Goal: Task Accomplishment & Management: Manage account settings

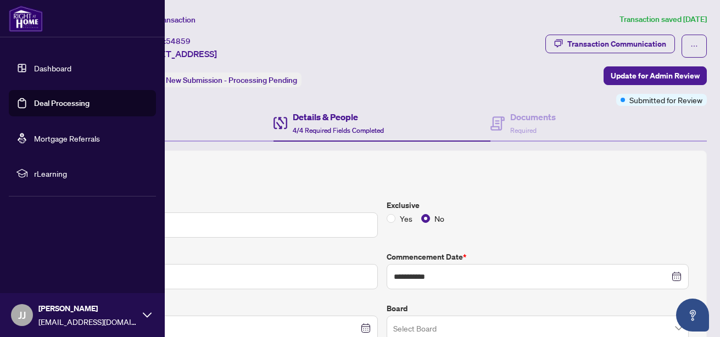
click at [63, 98] on link "Deal Processing" at bounding box center [61, 103] width 55 height 10
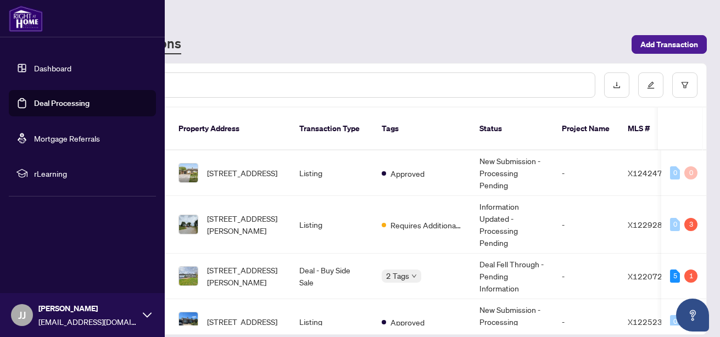
click at [63, 98] on link "Deal Processing" at bounding box center [61, 103] width 55 height 10
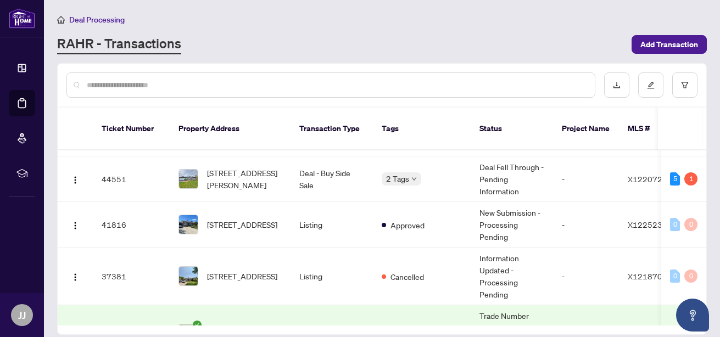
scroll to position [102, 0]
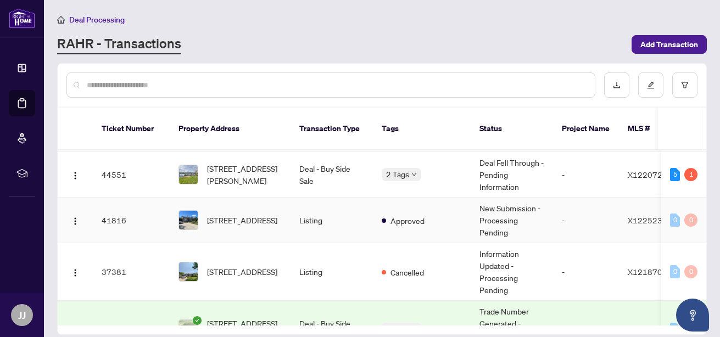
click at [309, 209] on td "Listing" at bounding box center [331, 221] width 82 height 46
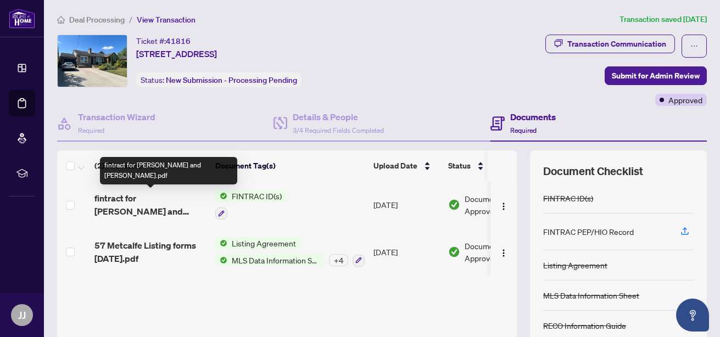
click at [153, 198] on span "fintract for [PERSON_NAME] and [PERSON_NAME].pdf" at bounding box center [150, 205] width 112 height 26
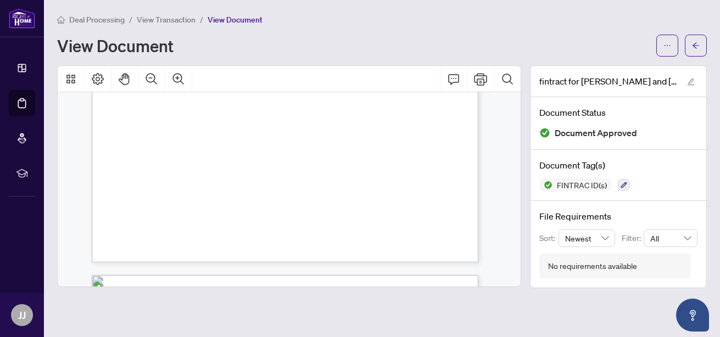
scroll to position [113, 0]
